Goal: Navigation & Orientation: Understand site structure

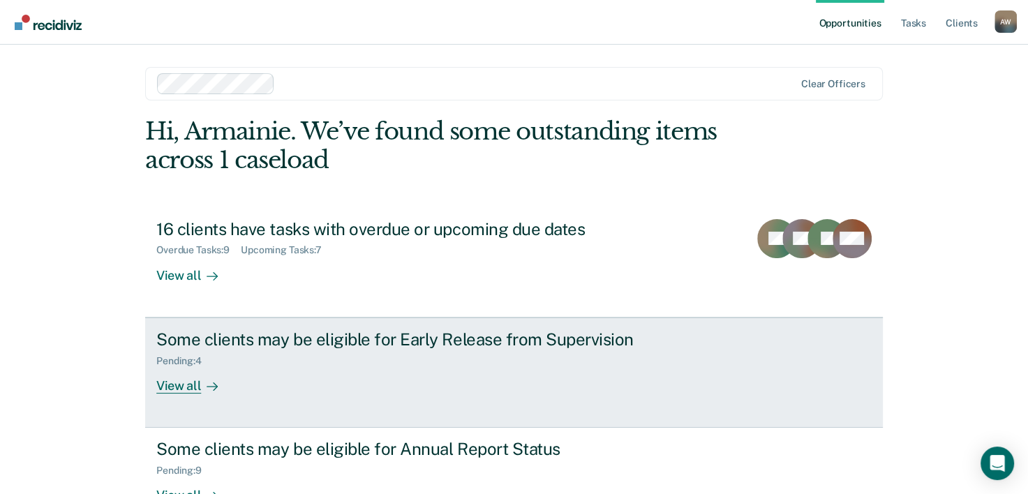
scroll to position [43, 0]
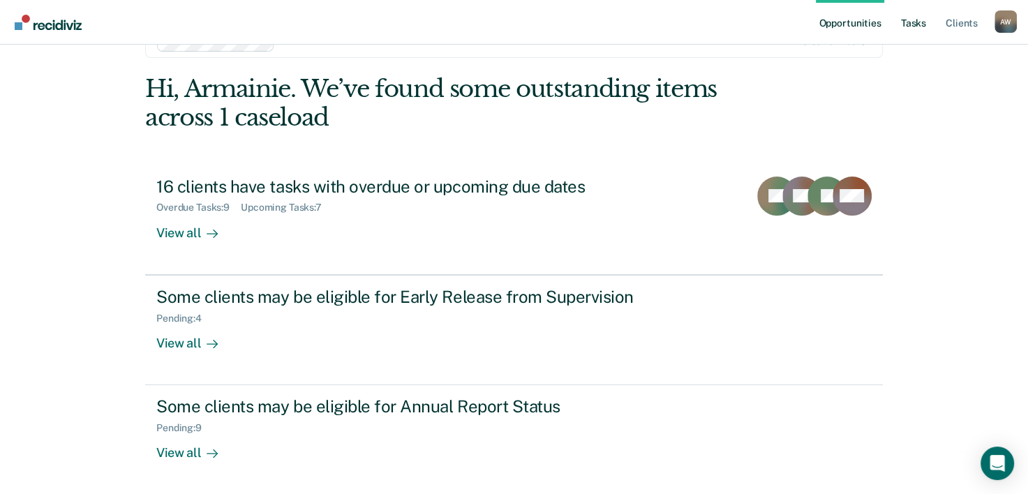
click at [908, 11] on link "Tasks" at bounding box center [914, 22] width 31 height 45
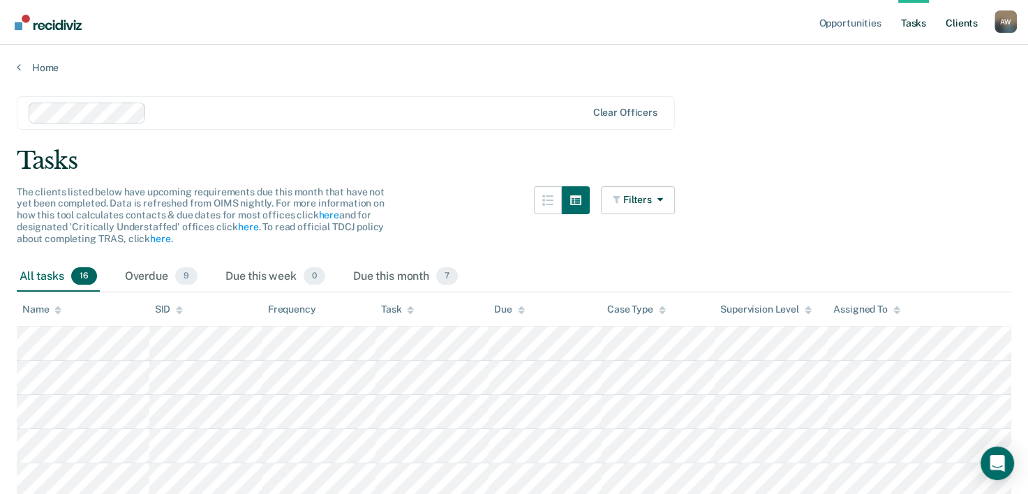
click at [954, 24] on link "Client s" at bounding box center [962, 22] width 38 height 45
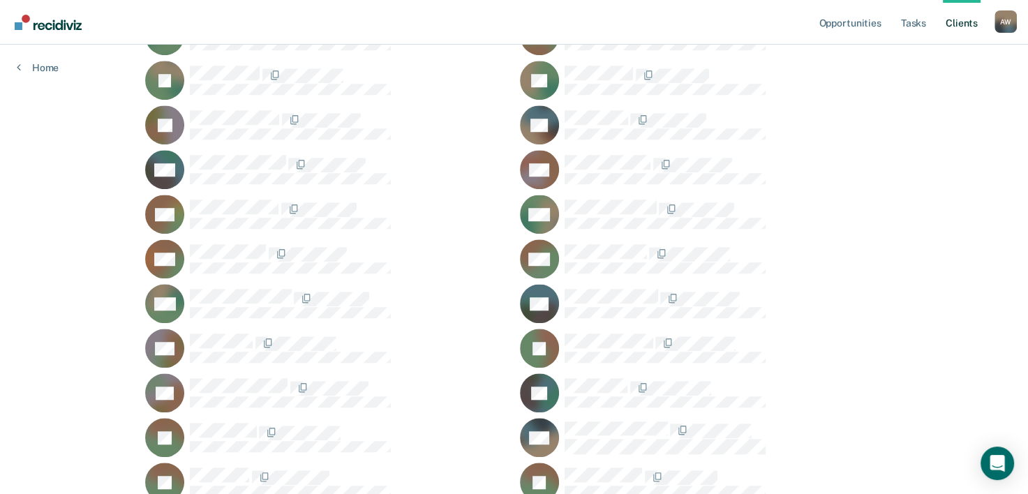
scroll to position [1047, 0]
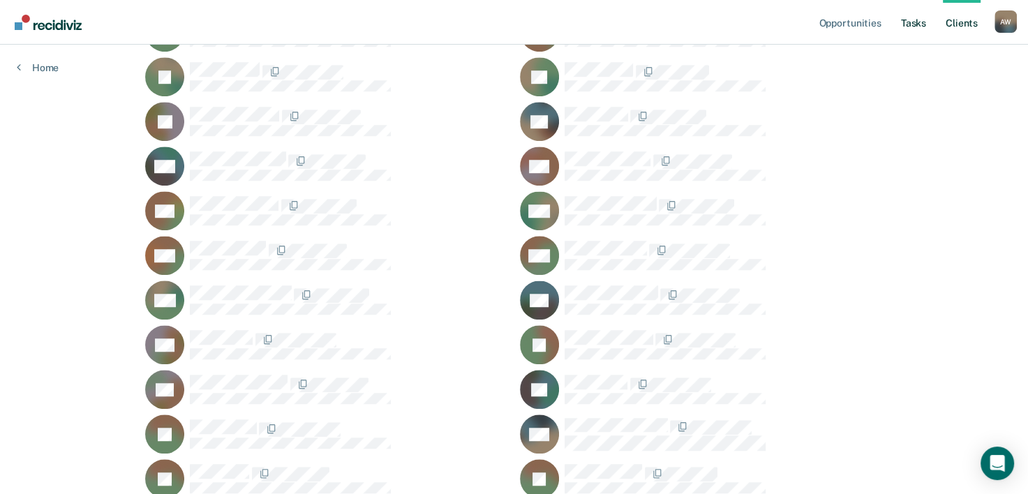
click at [923, 27] on link "Tasks" at bounding box center [914, 22] width 31 height 45
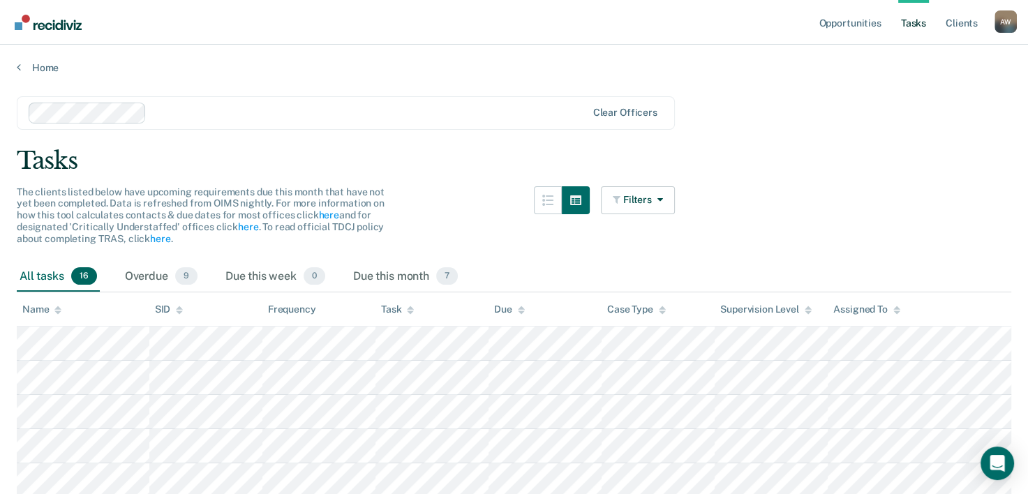
click at [36, 75] on main "Clear officers Tasks The clients listed below have upcoming requirements due th…" at bounding box center [514, 500] width 1028 height 852
click at [34, 71] on link "Home" at bounding box center [514, 67] width 995 height 13
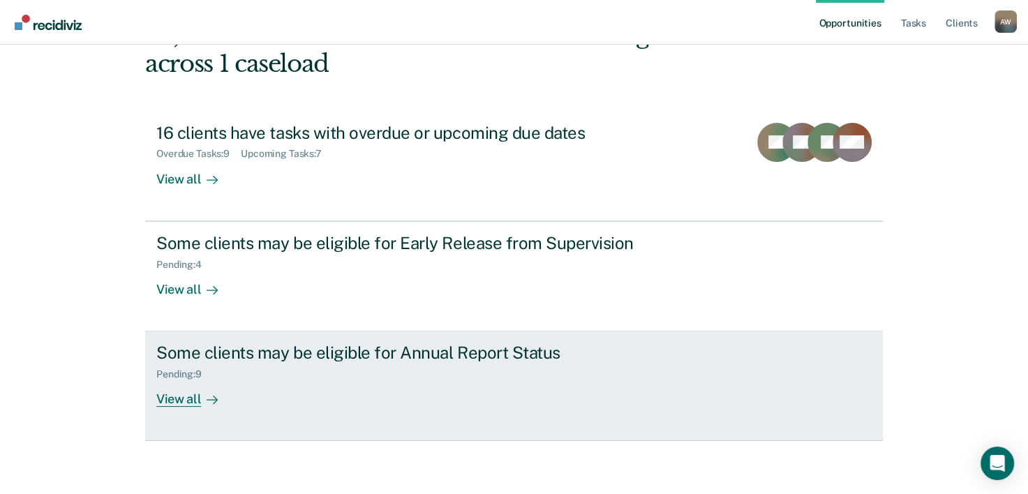
scroll to position [98, 0]
